Goal: Find contact information: Find contact information

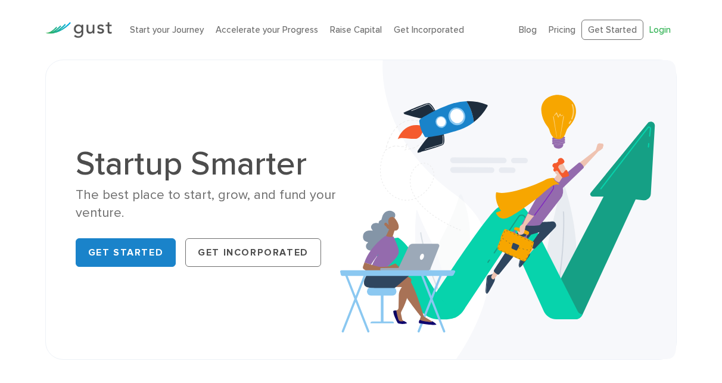
click at [660, 27] on link "Login" at bounding box center [660, 29] width 21 height 11
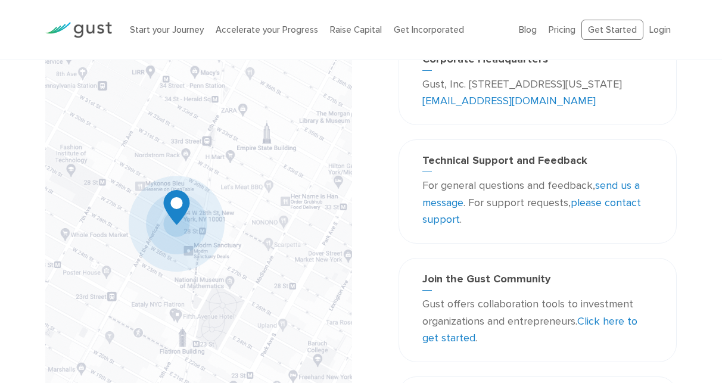
scroll to position [90, 0]
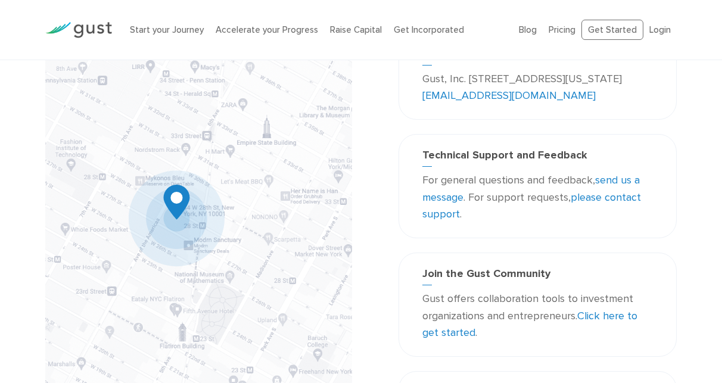
click at [603, 198] on link "please contact support" at bounding box center [532, 206] width 219 height 30
click at [618, 201] on link "please contact support" at bounding box center [532, 206] width 219 height 30
click at [620, 176] on link "send us a message" at bounding box center [532, 189] width 218 height 30
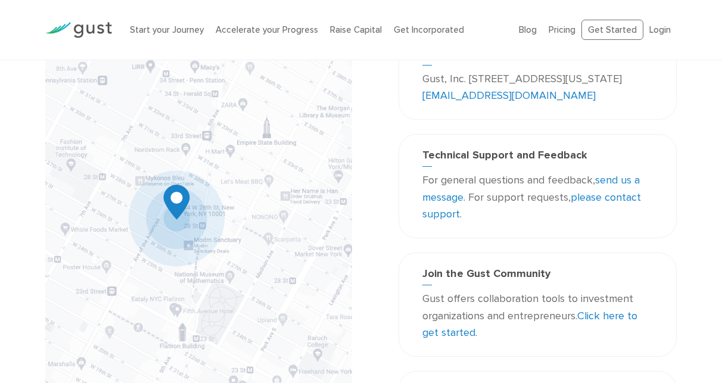
click at [507, 173] on p "For general questions and feedback, send us a message . For support requests, p…" at bounding box center [538, 197] width 231 height 51
click at [619, 178] on link "send us a message" at bounding box center [532, 189] width 218 height 30
click at [605, 197] on link "please contact support" at bounding box center [532, 206] width 219 height 30
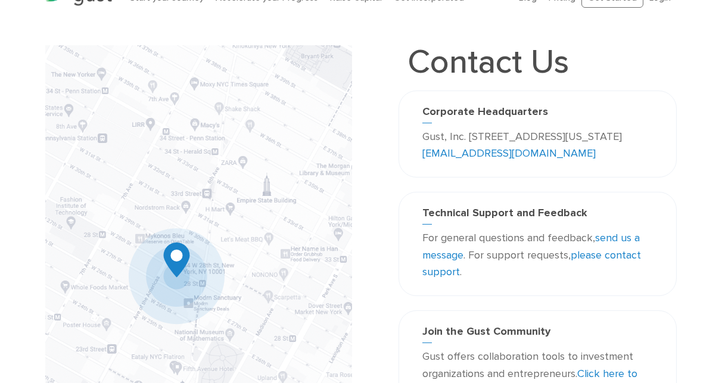
scroll to position [0, 0]
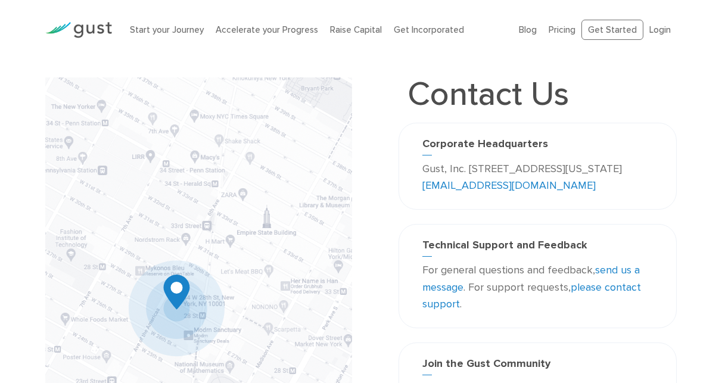
click at [611, 271] on link "send us a message" at bounding box center [532, 279] width 218 height 30
click at [611, 287] on link "please contact support" at bounding box center [532, 296] width 219 height 30
